Goal: Find specific page/section: Find specific page/section

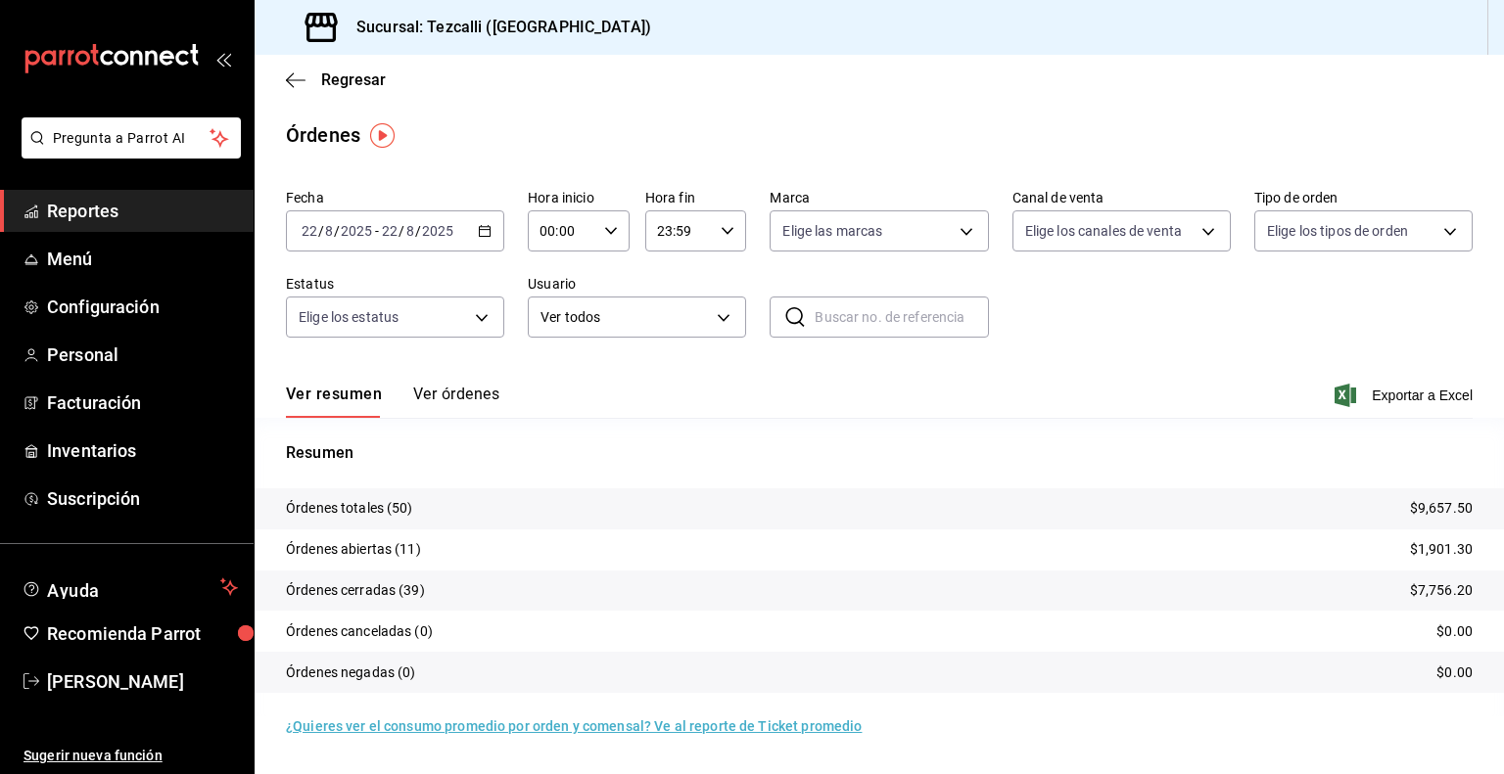
click at [454, 407] on button "Ver órdenes" at bounding box center [456, 401] width 86 height 33
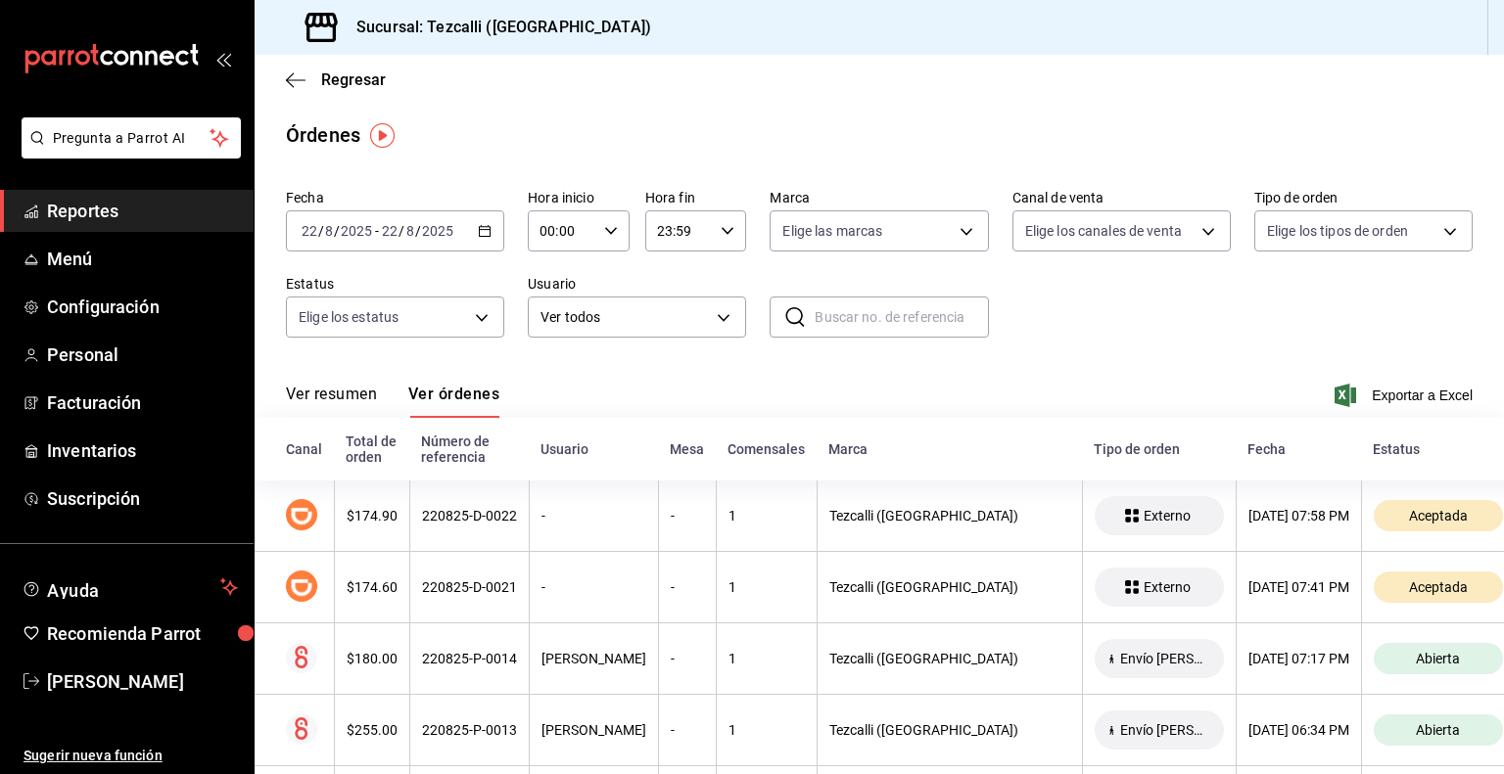
click at [349, 404] on button "Ver resumen" at bounding box center [331, 401] width 91 height 33
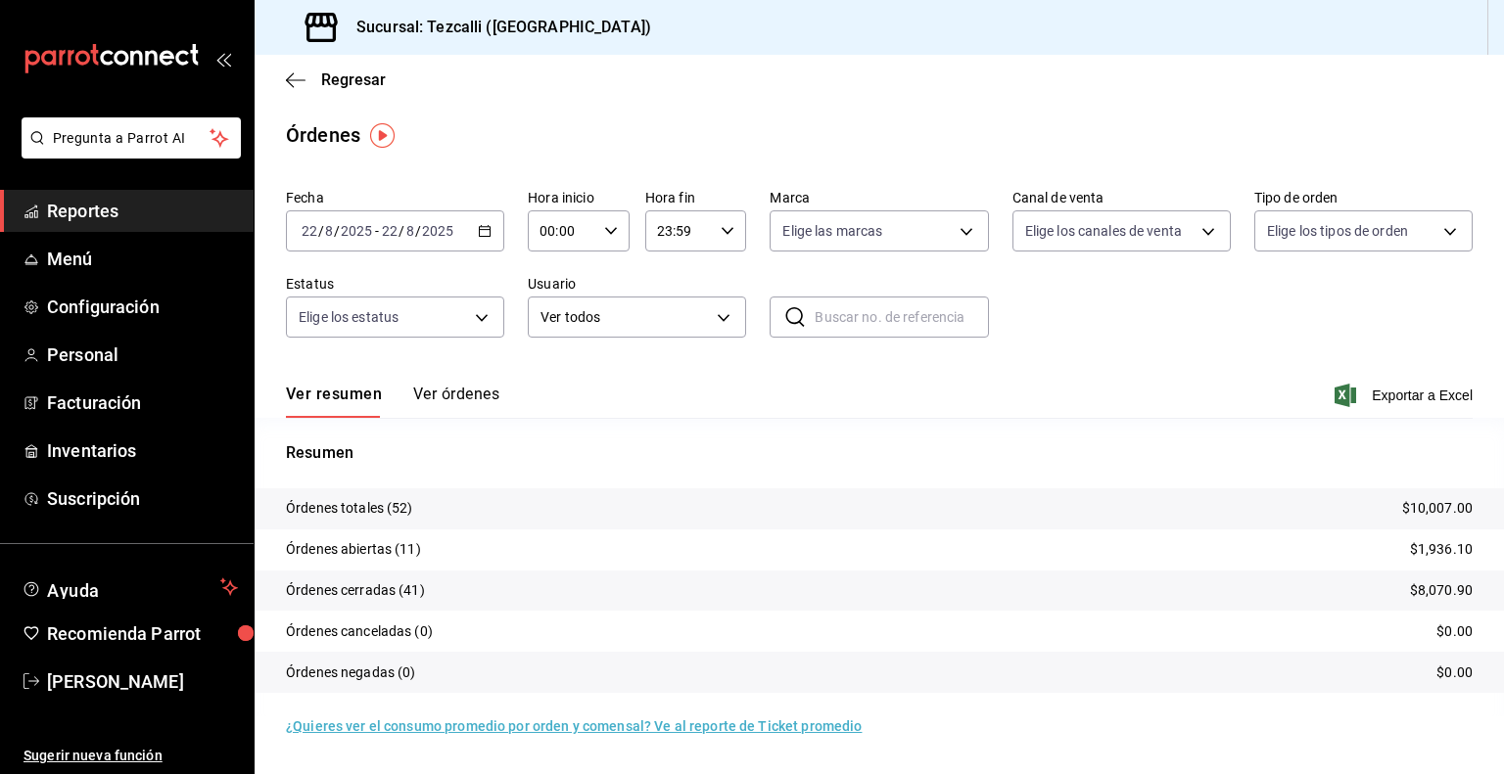
click at [442, 397] on button "Ver órdenes" at bounding box center [456, 401] width 86 height 33
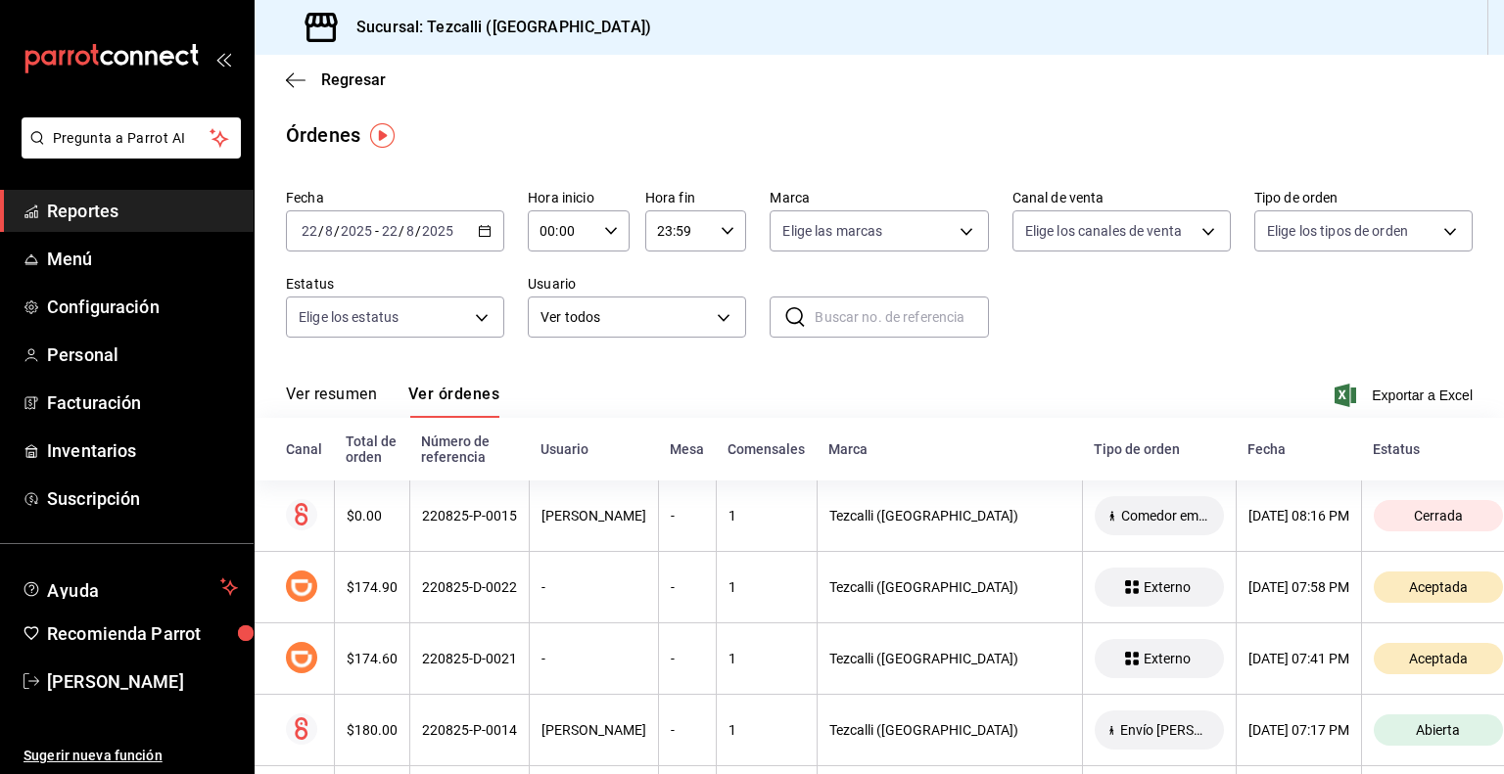
click at [360, 400] on button "Ver resumen" at bounding box center [331, 401] width 91 height 33
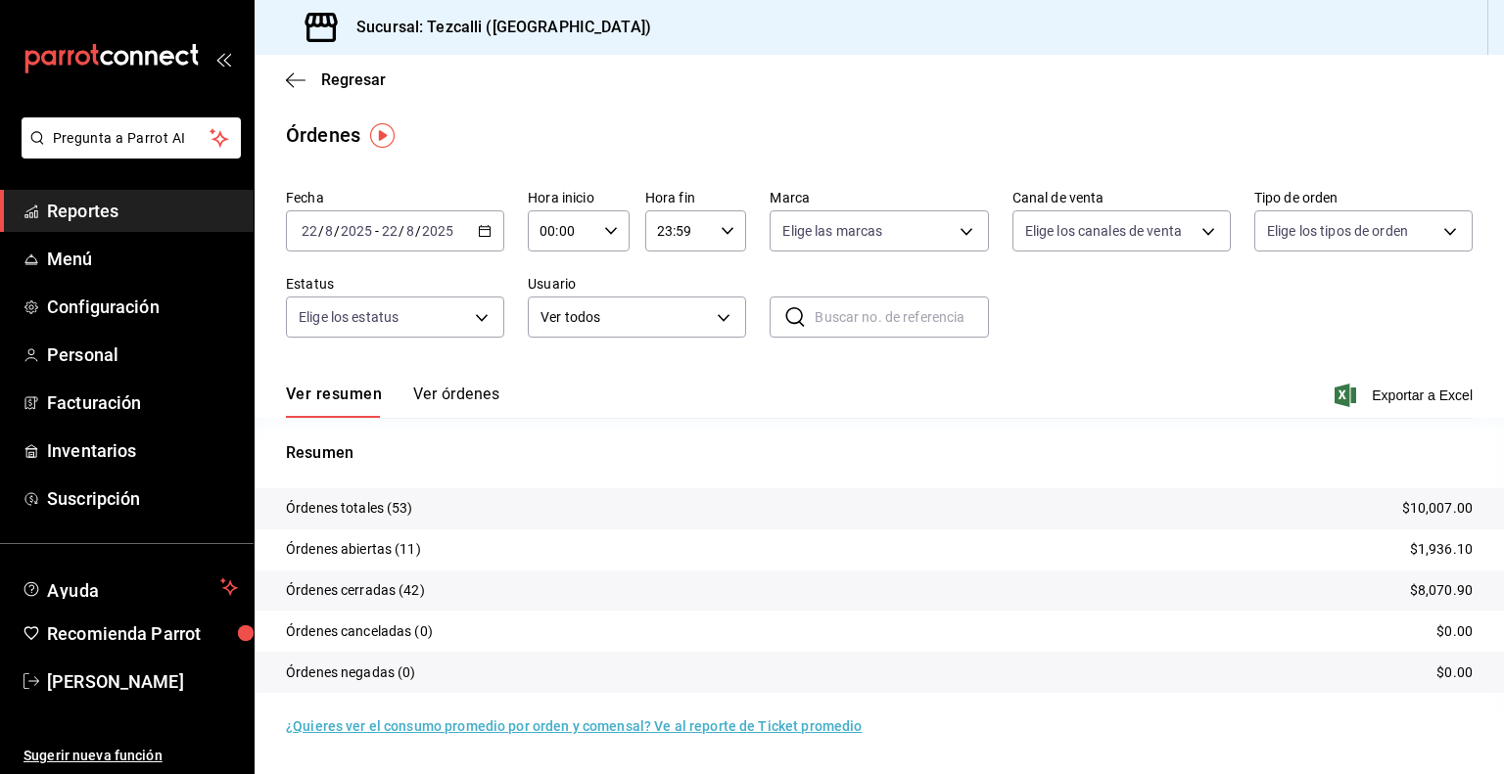
click at [463, 399] on button "Ver órdenes" at bounding box center [456, 401] width 86 height 33
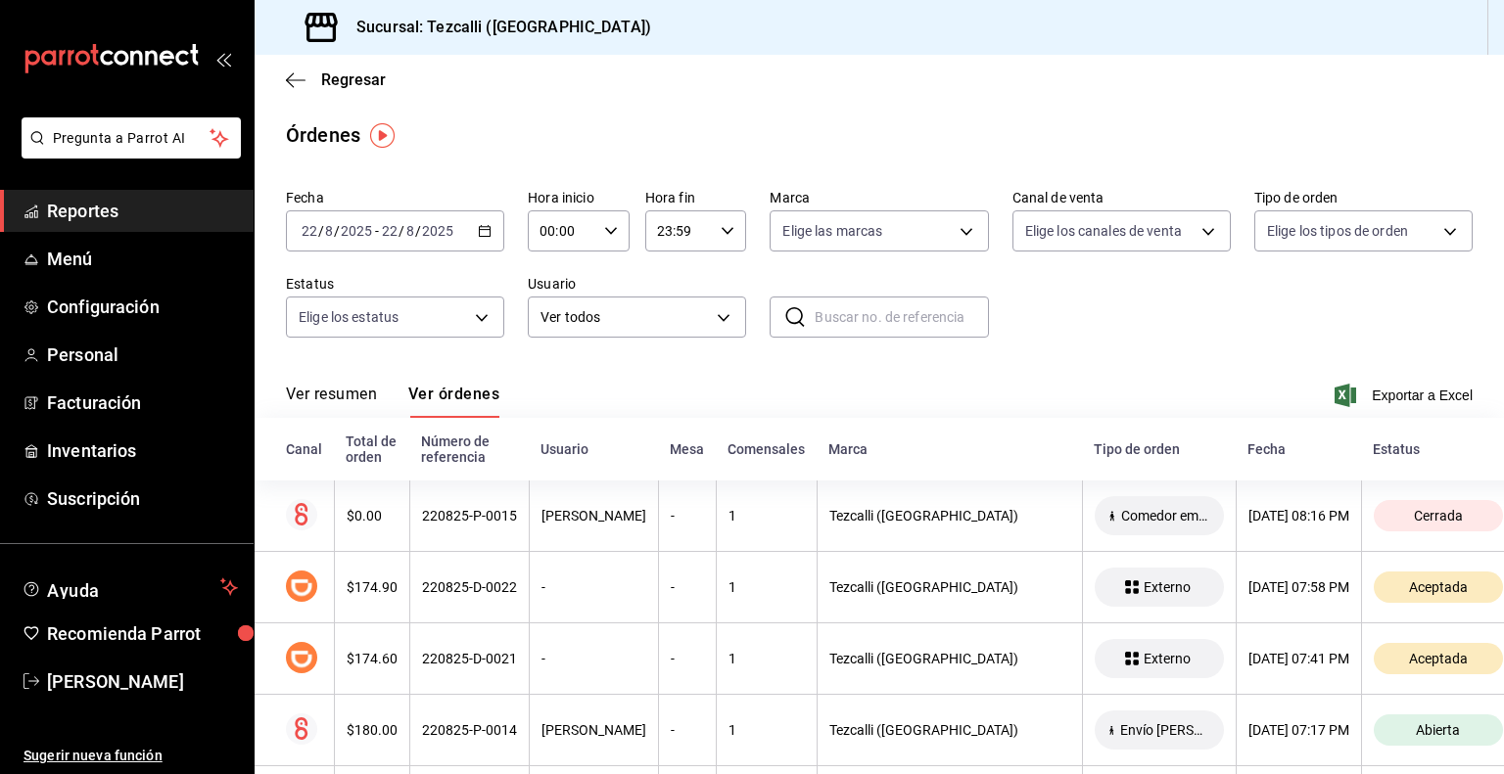
click at [340, 399] on button "Ver resumen" at bounding box center [331, 401] width 91 height 33
